Goal: Transaction & Acquisition: Purchase product/service

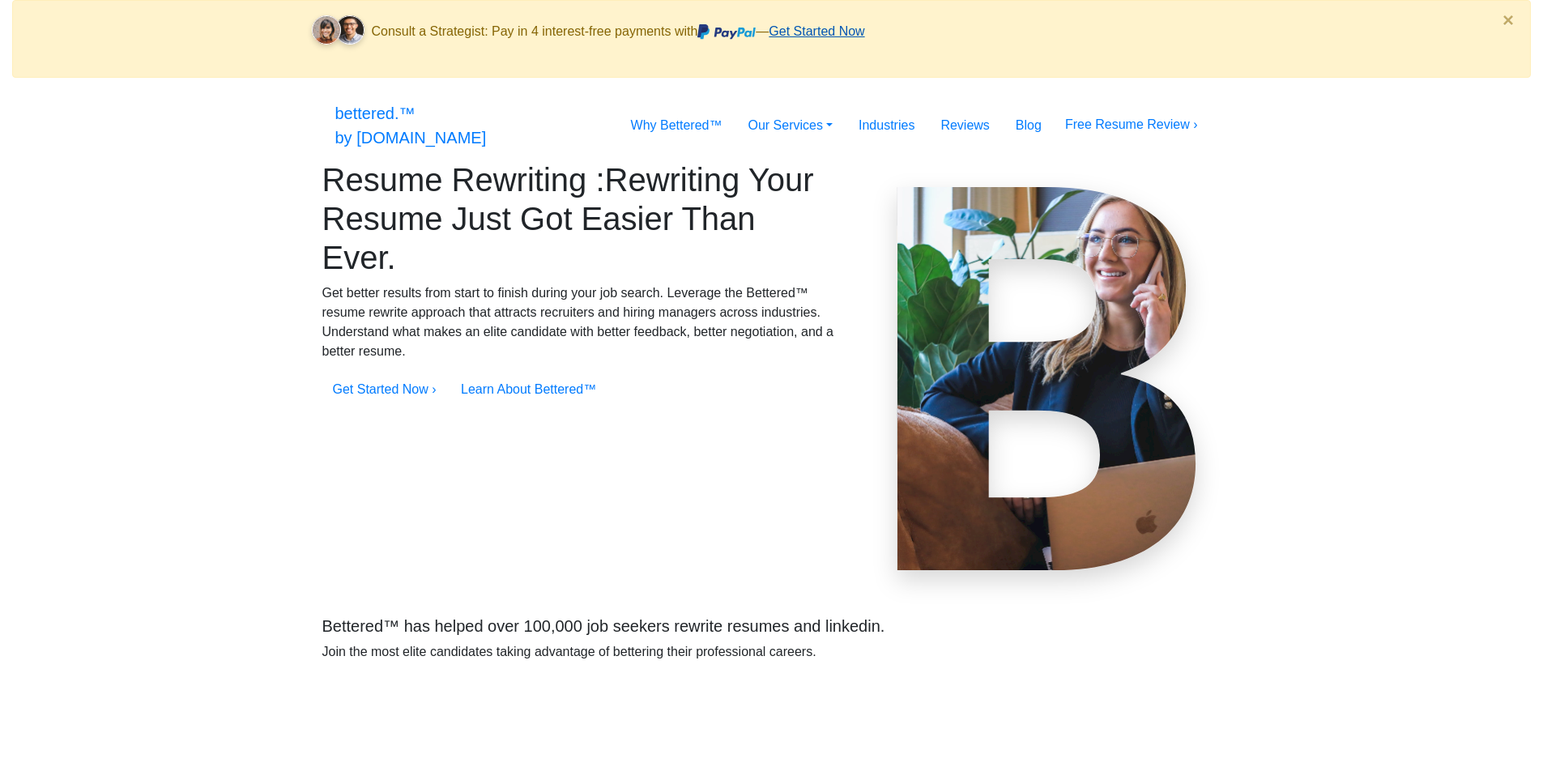
click at [865, 24] on link "Get Started Now" at bounding box center [816, 31] width 95 height 13
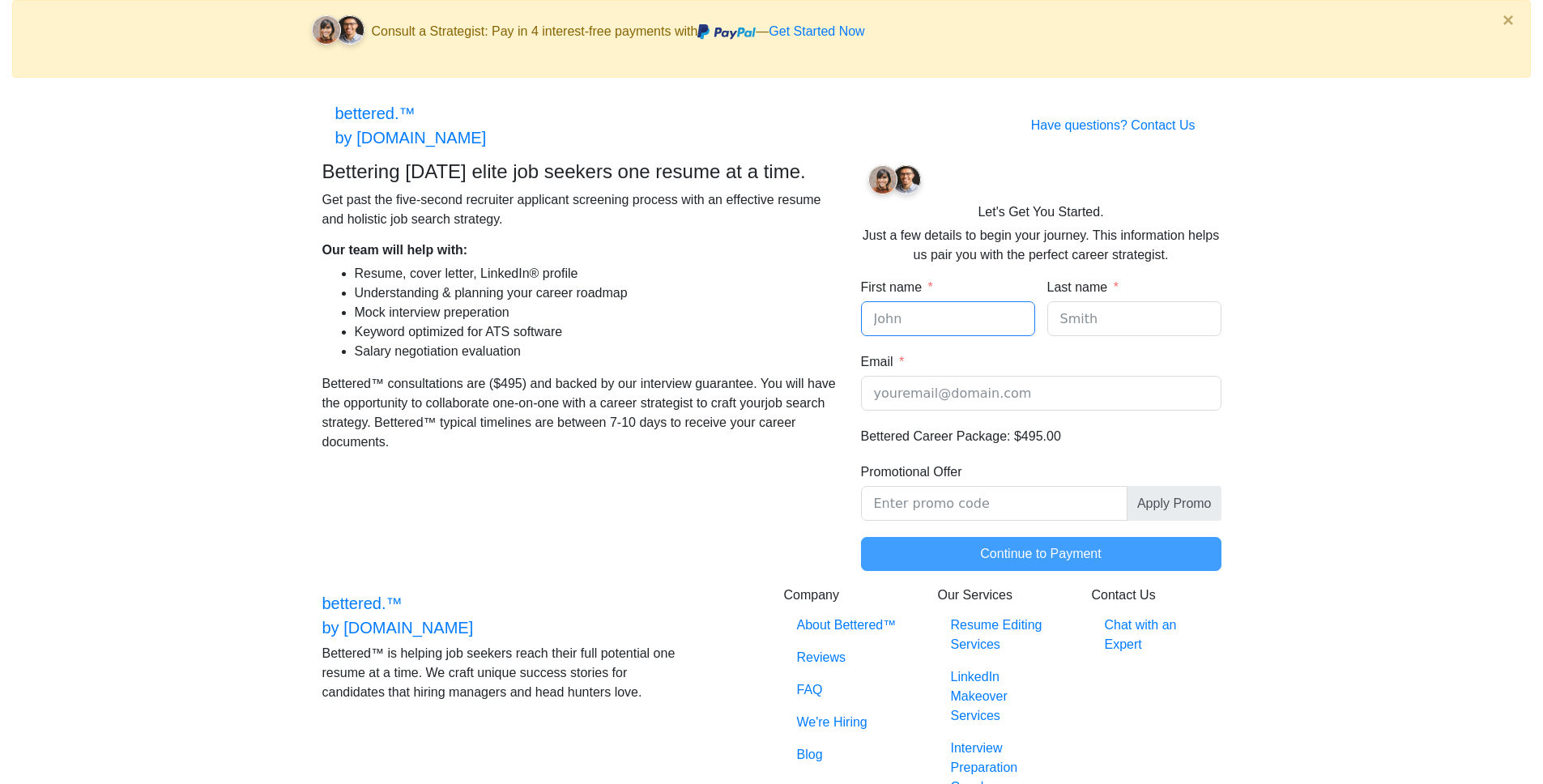
click at [900, 333] on input "First name" at bounding box center [948, 319] width 174 height 35
type input "test"
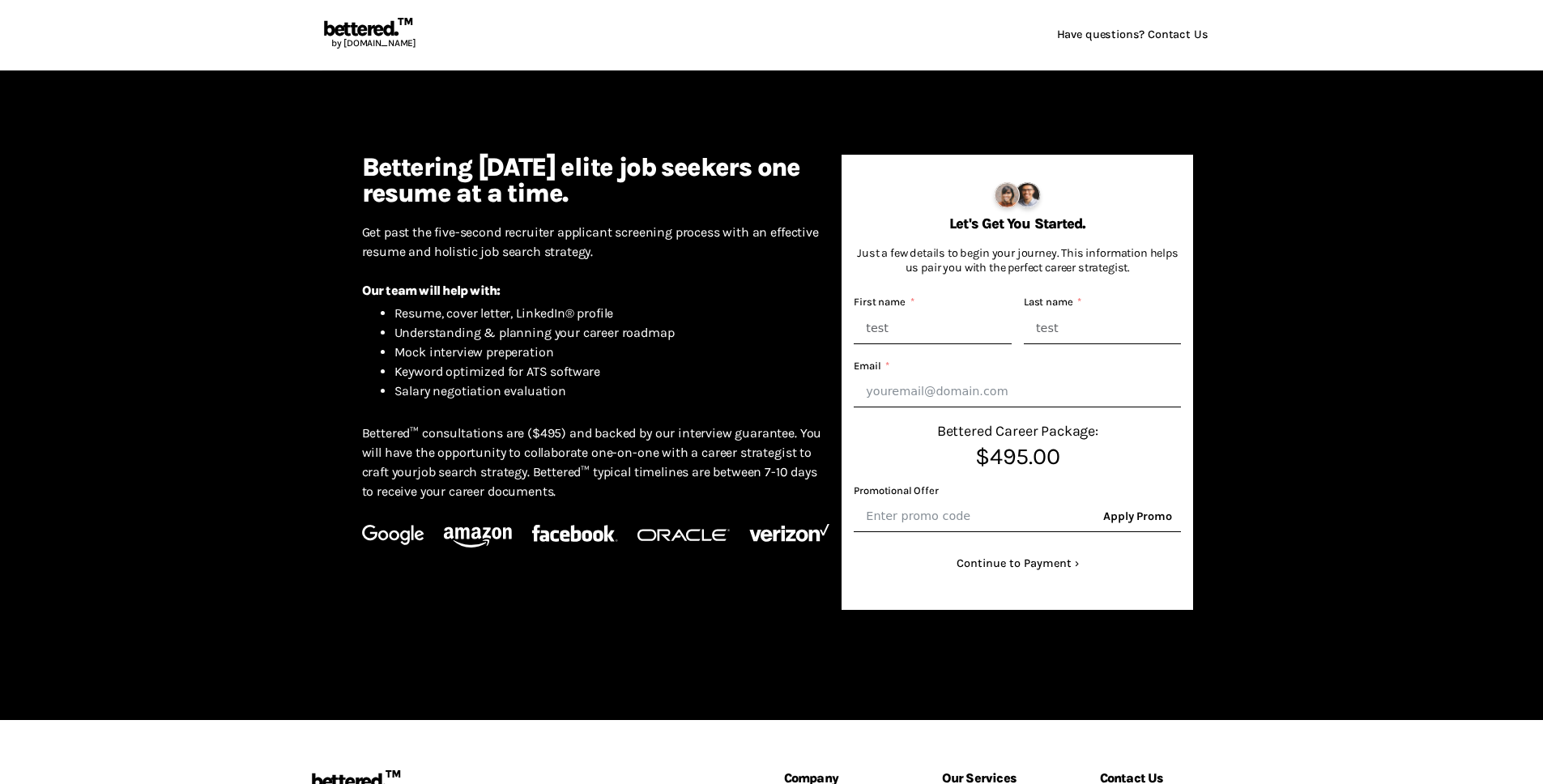
type input "test"
type input "[EMAIL_ADDRESS][DOMAIN_NAME]"
click at [1063, 571] on button "Continue to Payment" at bounding box center [1018, 563] width 327 height 31
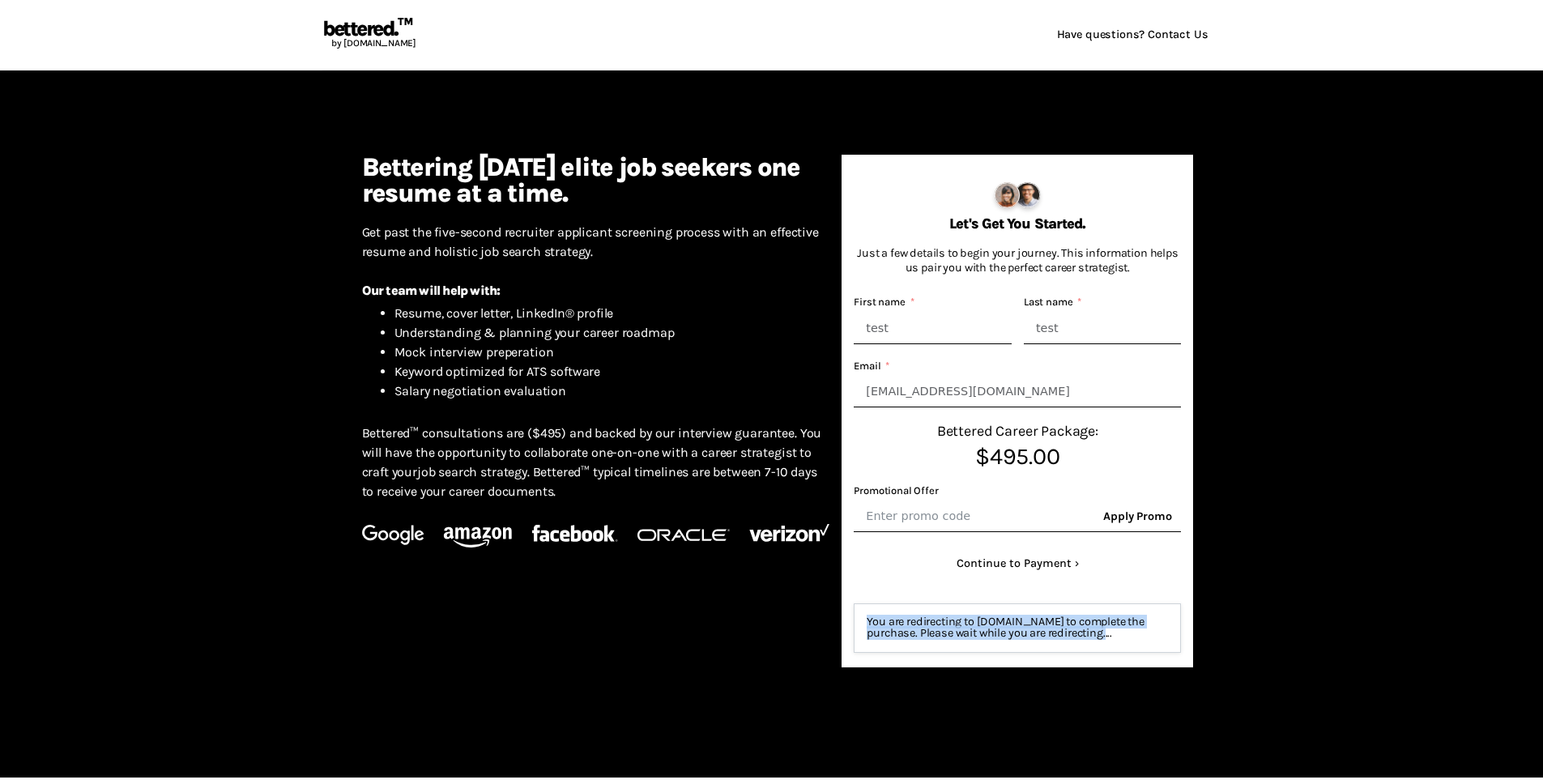
drag, startPoint x: 866, startPoint y: 622, endPoint x: 1129, endPoint y: 645, distance: 264.0
click at [1129, 645] on div "You are redirecting to [DOMAIN_NAME] to complete the purchase. Please wait whil…" at bounding box center [1018, 627] width 327 height 49
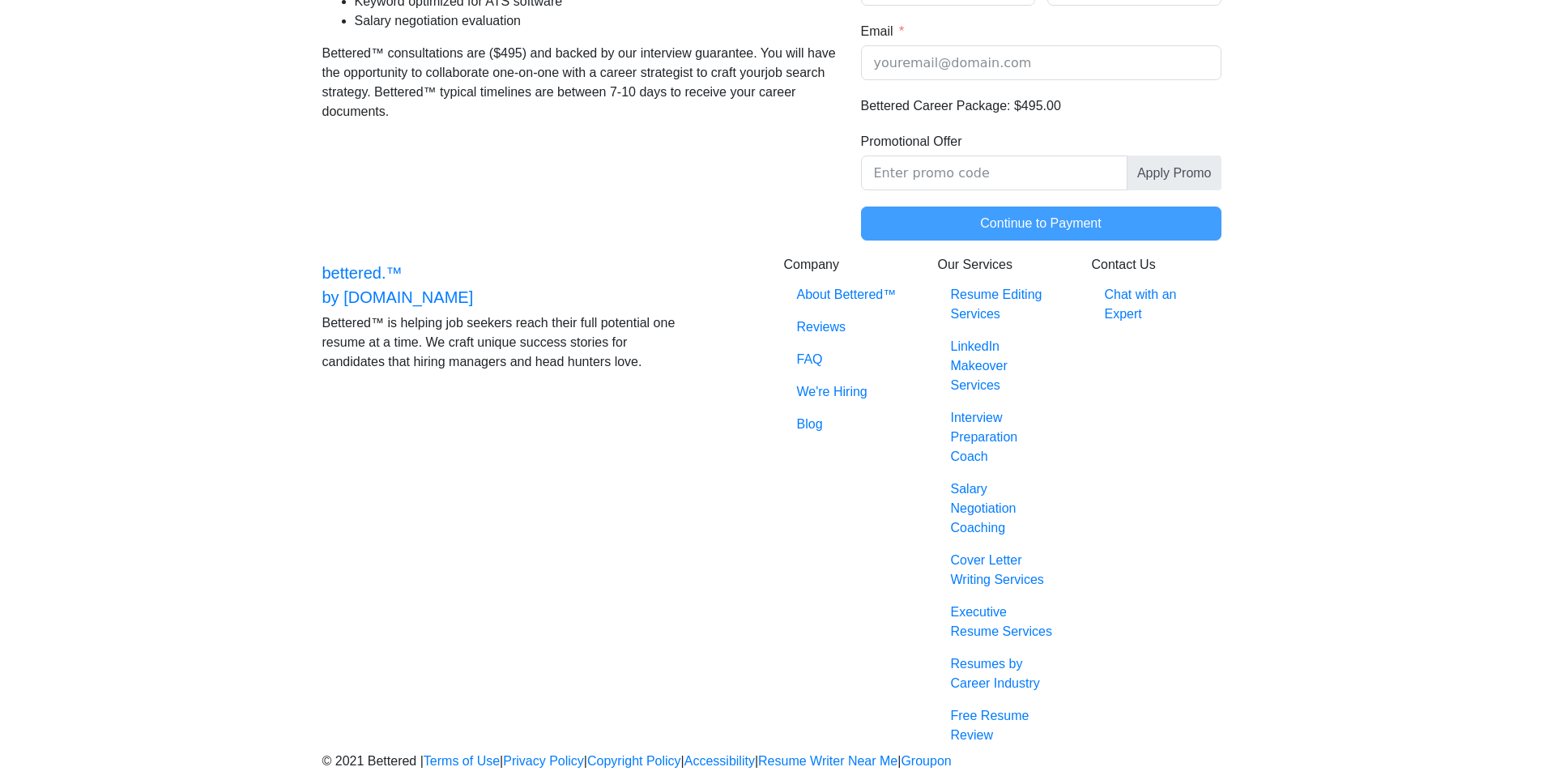
scroll to position [498, 0]
